Goal: Task Accomplishment & Management: Use online tool/utility

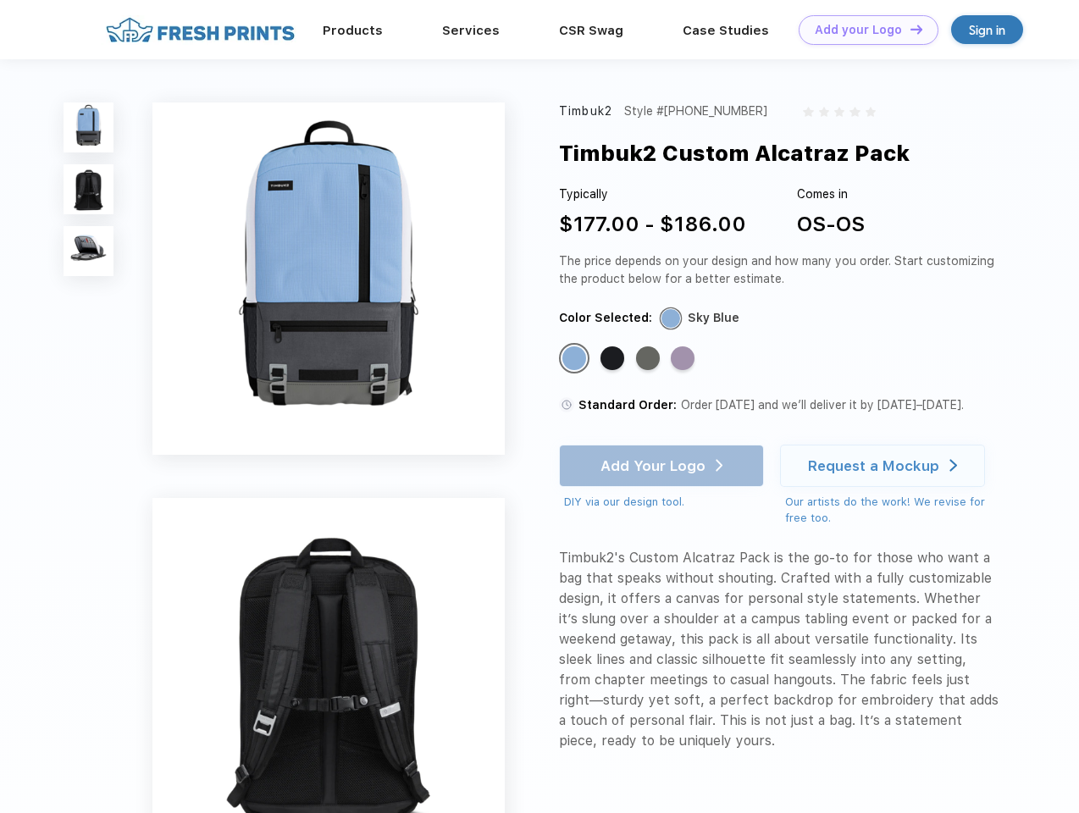
click at [863, 30] on link "Add your Logo Design Tool" at bounding box center [869, 30] width 140 height 30
click at [0, 0] on div "Design Tool" at bounding box center [0, 0] width 0 height 0
click at [909, 29] on link "Add your Logo Design Tool" at bounding box center [869, 30] width 140 height 30
click at [89, 127] on img at bounding box center [89, 128] width 50 height 50
click at [89, 190] on img at bounding box center [89, 189] width 50 height 50
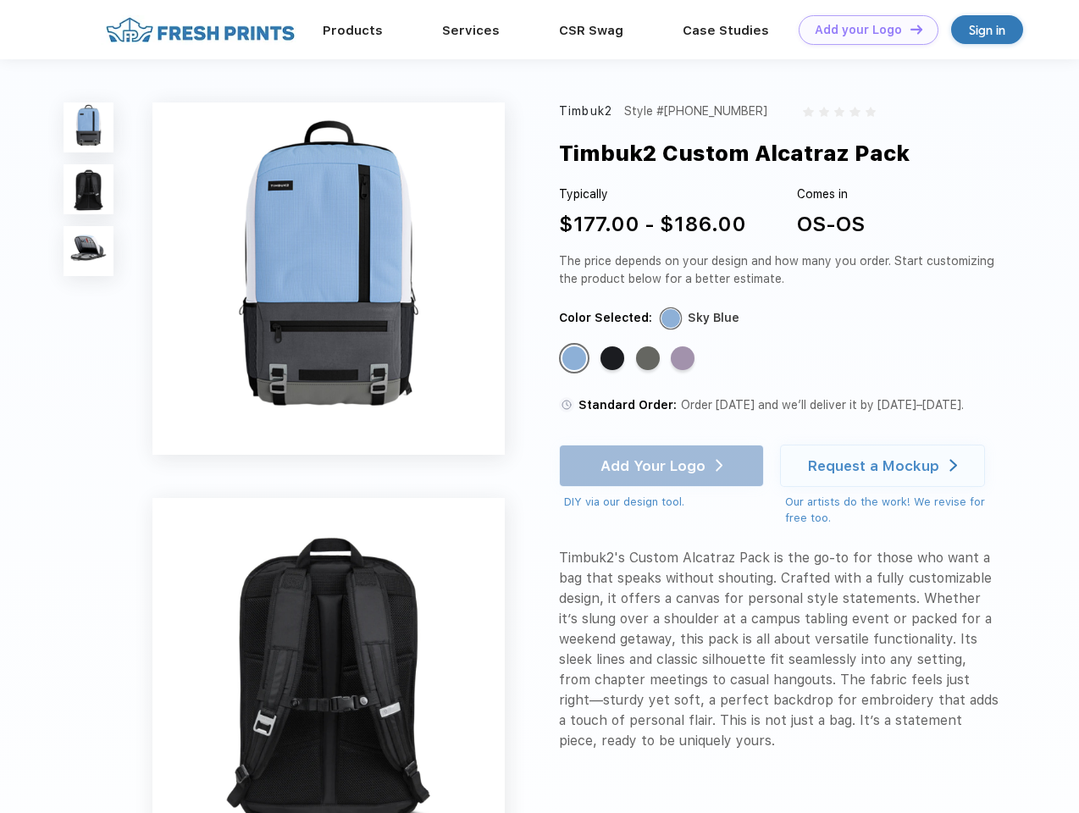
click at [89, 252] on img at bounding box center [89, 251] width 50 height 50
click at [576, 359] on div "Standard Color" at bounding box center [575, 359] width 24 height 24
click at [614, 359] on div "Standard Color" at bounding box center [613, 359] width 24 height 24
click at [650, 359] on div "Standard Color" at bounding box center [648, 359] width 24 height 24
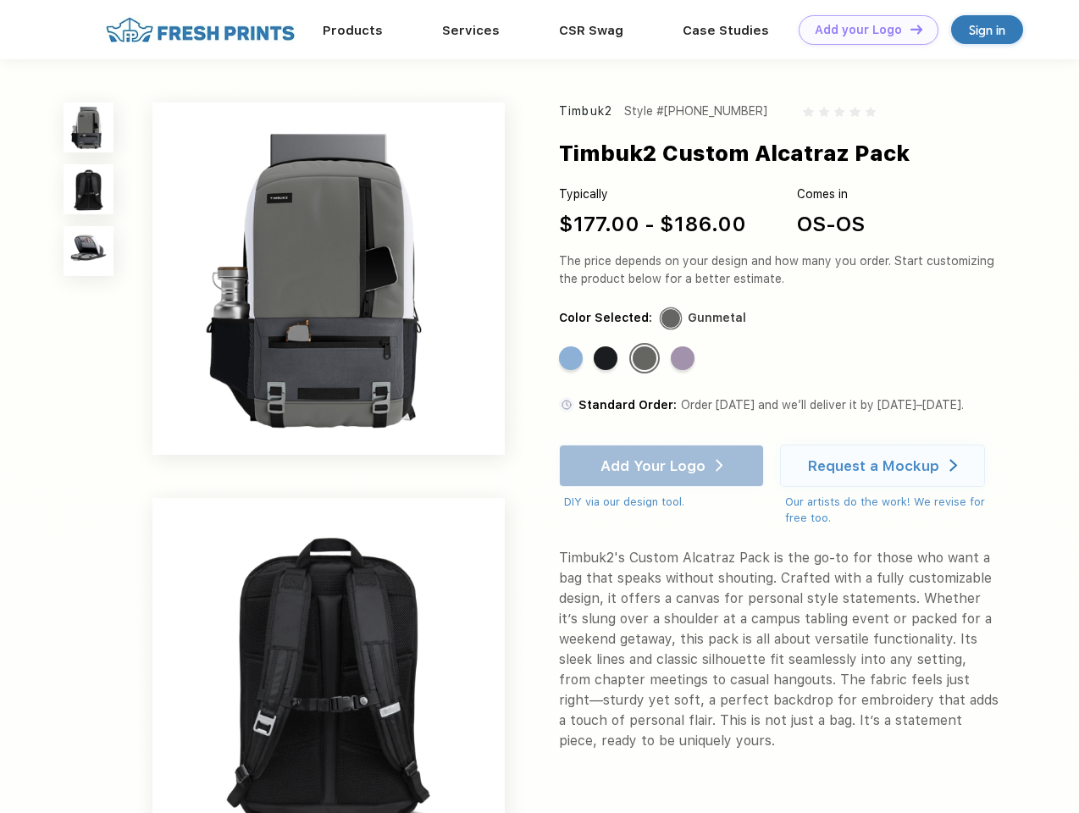
click at [685, 359] on div "Standard Color" at bounding box center [683, 359] width 24 height 24
